Goal: Go to known website: Access a specific website the user already knows

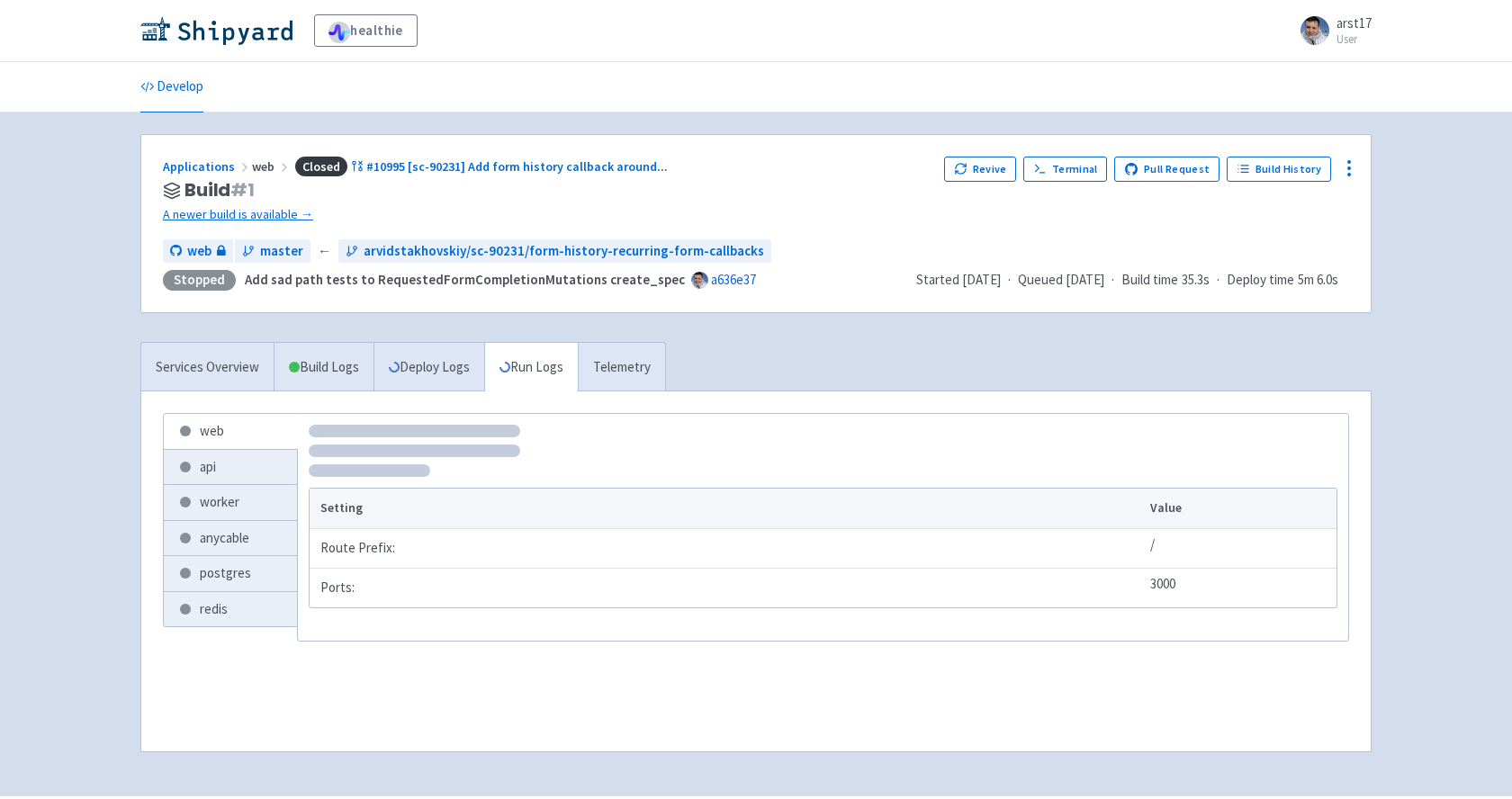
click at [229, 46] on div "healthie arst17 User Profile Sign out" at bounding box center [756, 30] width 1231 height 33
click at [227, 41] on img at bounding box center [216, 30] width 152 height 29
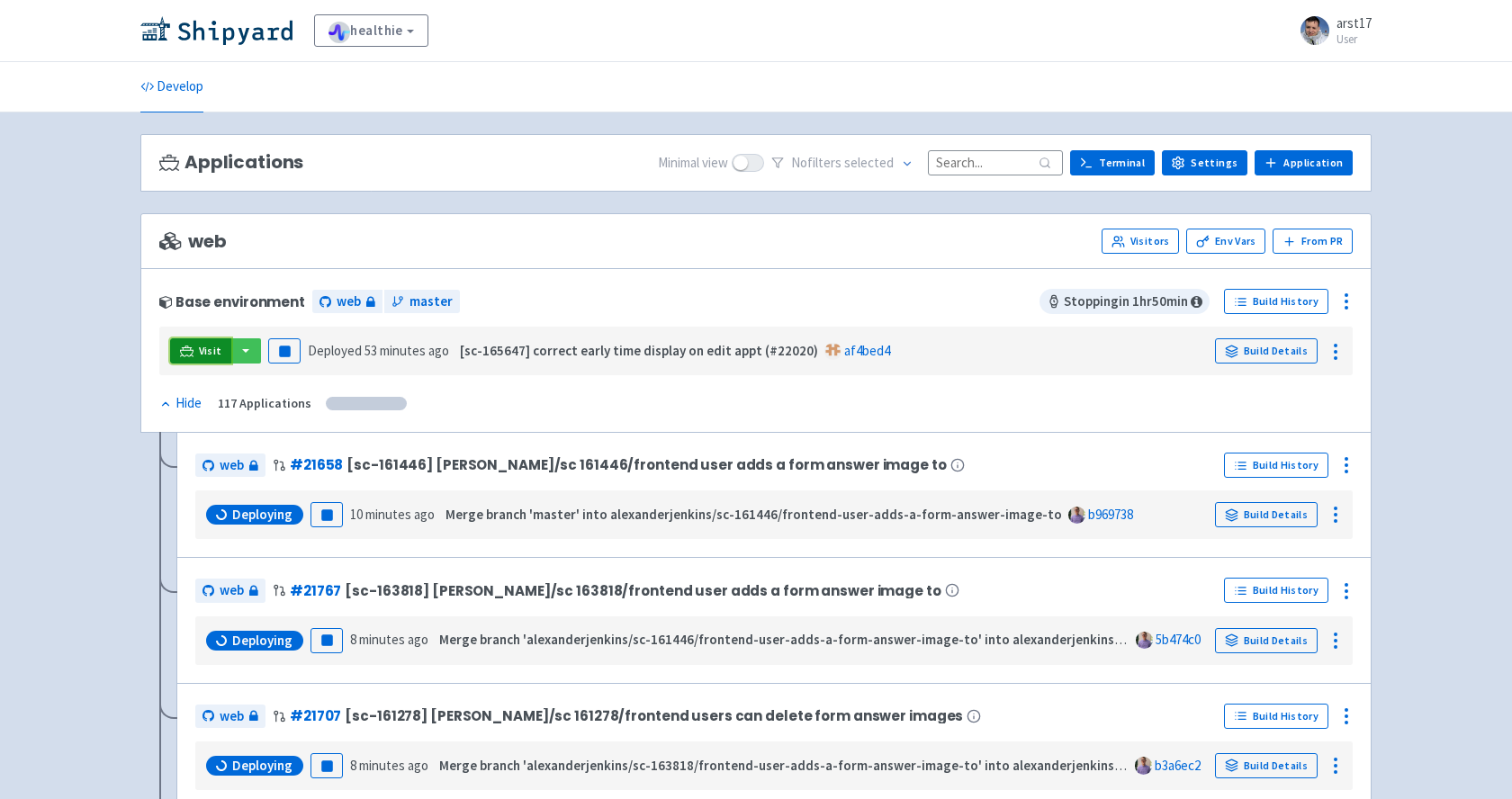
click at [199, 346] on span "Visit" at bounding box center [210, 351] width 23 height 14
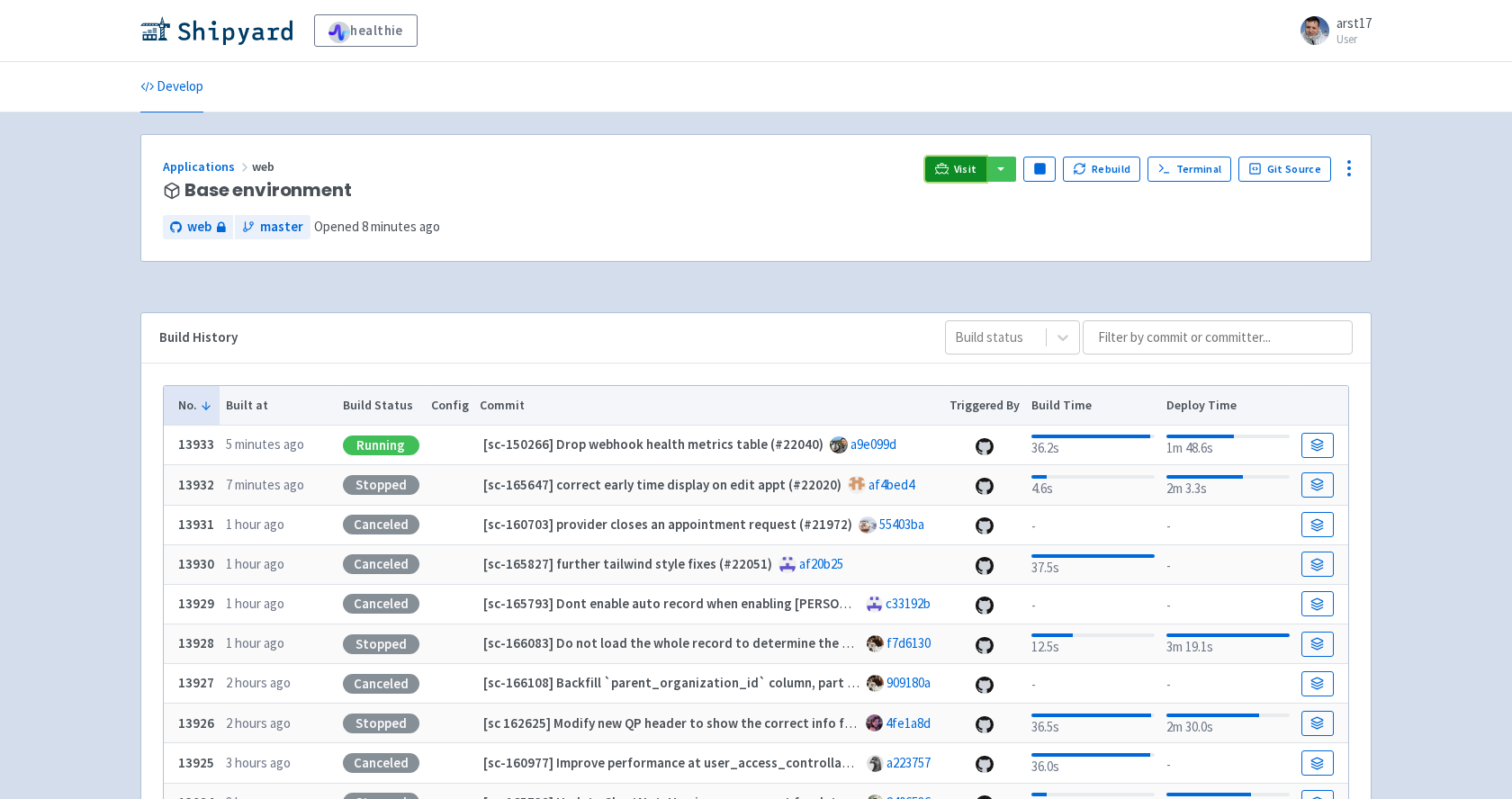
click at [971, 169] on span "Visit" at bounding box center [965, 169] width 23 height 14
